Goal: Information Seeking & Learning: Learn about a topic

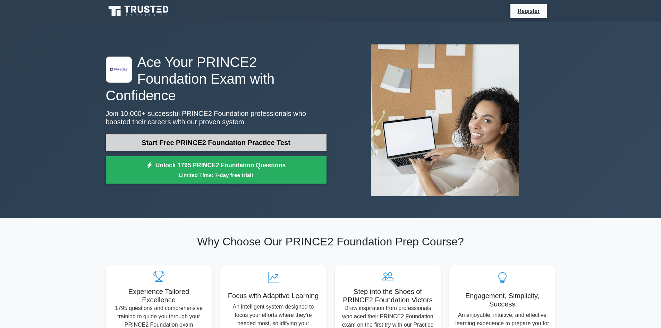
click at [227, 134] on link "Start Free PRINCE2 Foundation Practice Test" at bounding box center [216, 142] width 221 height 17
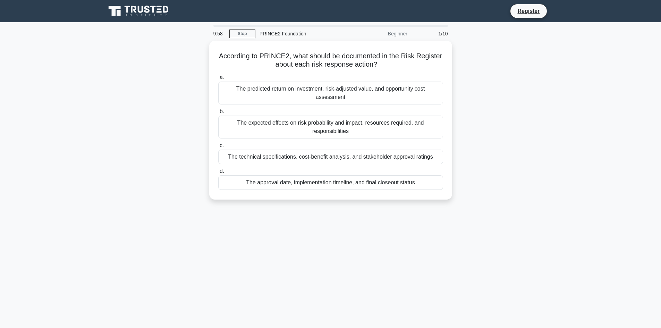
click at [143, 8] on icon at bounding box center [141, 9] width 6 height 7
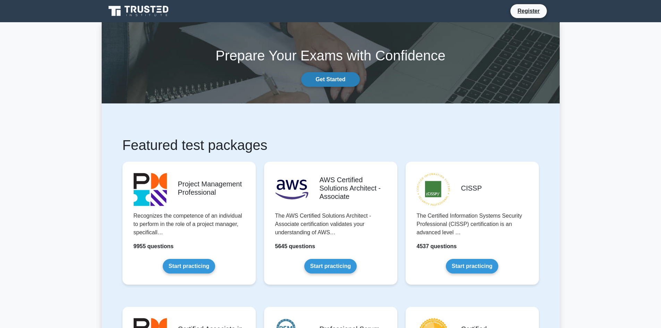
click at [317, 75] on link "Get Started" at bounding box center [330, 79] width 58 height 15
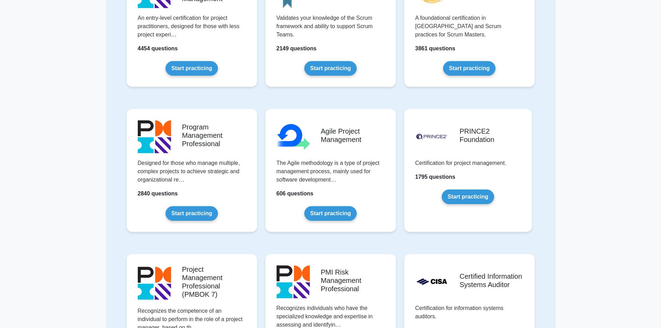
scroll to position [262, 0]
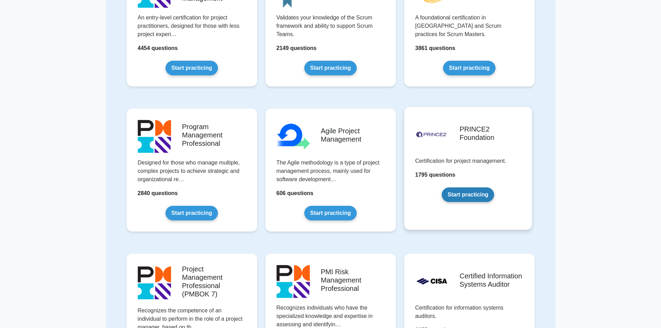
click at [473, 195] on link "Start practicing" at bounding box center [468, 194] width 52 height 15
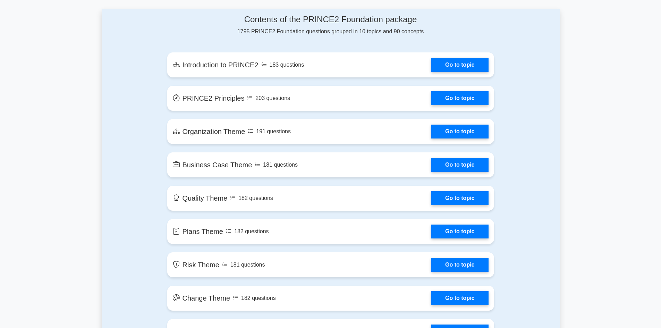
scroll to position [371, 0]
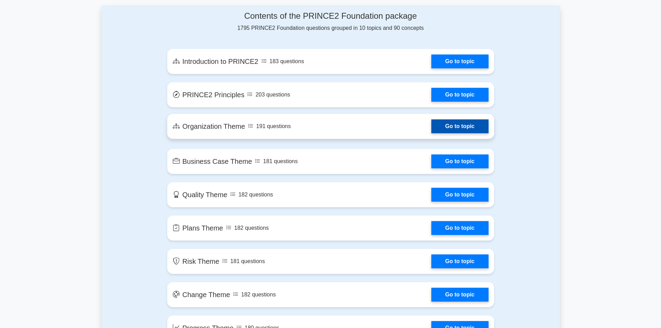
click at [447, 132] on link "Go to topic" at bounding box center [459, 126] width 57 height 14
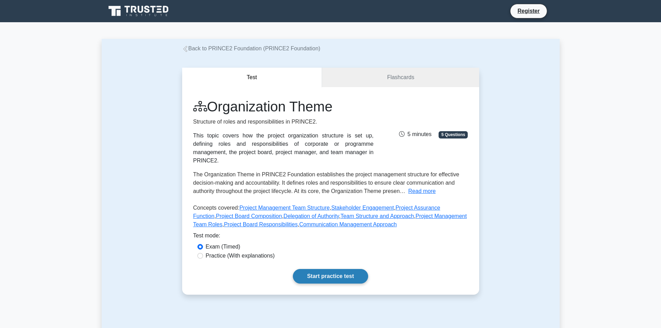
click at [332, 274] on link "Start practice test" at bounding box center [330, 276] width 75 height 15
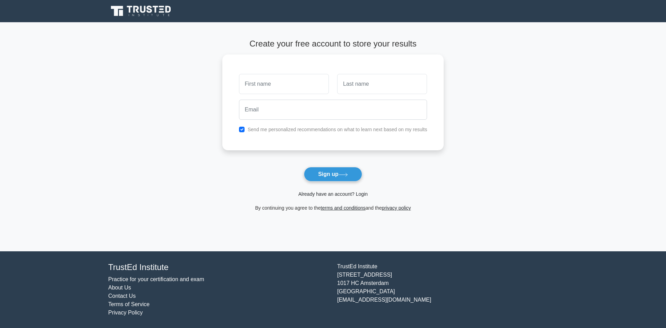
click at [330, 193] on link "Already have an account? Login" at bounding box center [333, 194] width 69 height 6
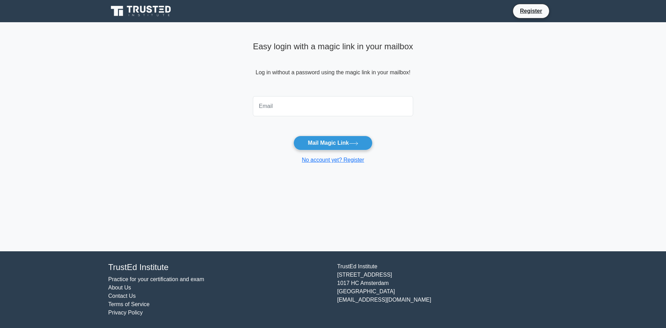
click at [297, 103] on input "email" at bounding box center [333, 106] width 160 height 20
type input "[EMAIL_ADDRESS][PERSON_NAME][DOMAIN_NAME]"
click at [294, 136] on button "Mail Magic Link" at bounding box center [333, 143] width 79 height 15
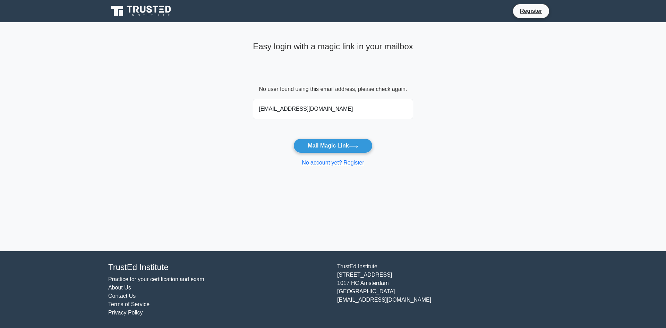
type input "[EMAIL_ADDRESS][DOMAIN_NAME]"
click at [294, 138] on button "Mail Magic Link" at bounding box center [333, 145] width 79 height 15
